Goal: Information Seeking & Learning: Find specific fact

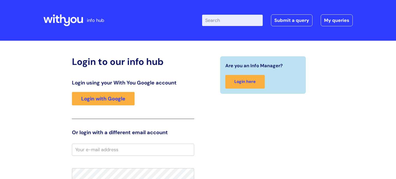
click at [110, 106] on div "Login using your With You Google account Login with Google" at bounding box center [133, 99] width 122 height 39
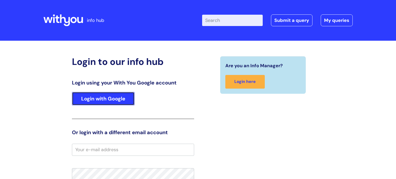
click at [106, 99] on link "Login with Google" at bounding box center [103, 98] width 63 height 13
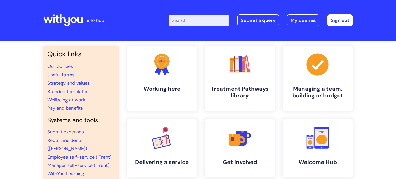
click at [201, 24] on input "Enter your search term here..." at bounding box center [199, 20] width 61 height 11
type input "voicemaik"
click button "Search" at bounding box center [0, 0] width 0 height 0
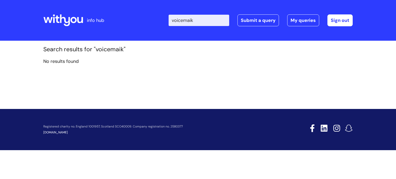
click at [202, 22] on input "voicemaik" at bounding box center [199, 20] width 61 height 11
type input "voicemail"
click button "Search" at bounding box center [0, 0] width 0 height 0
